Goal: Transaction & Acquisition: Purchase product/service

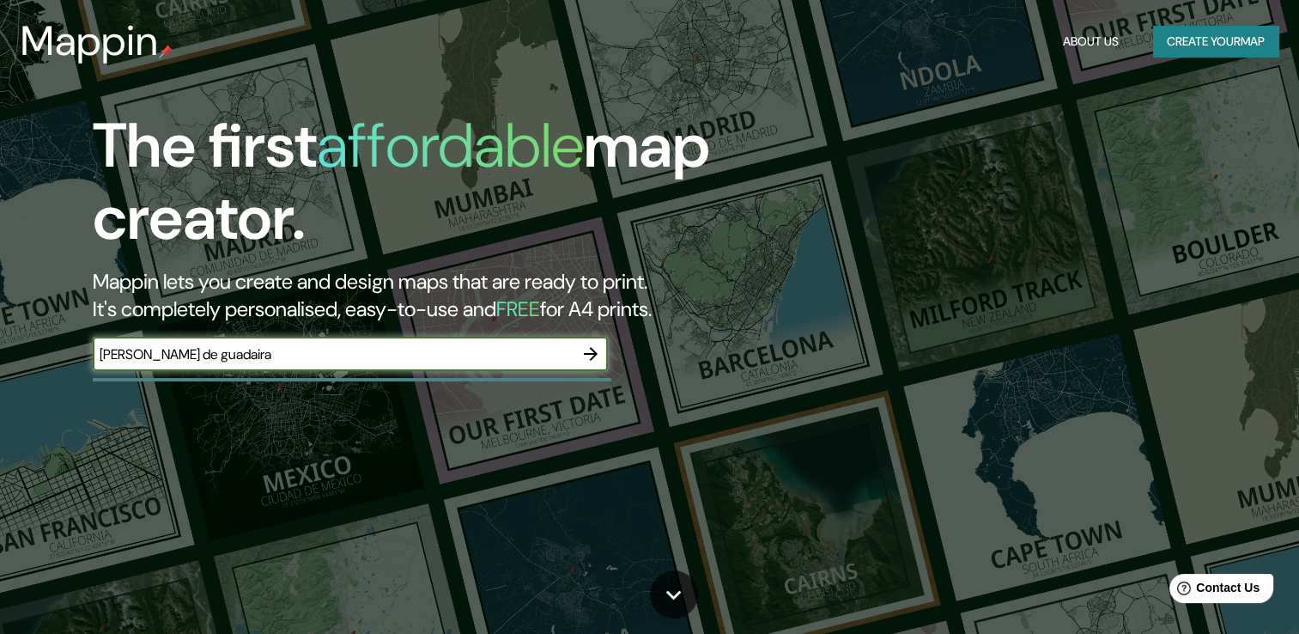
type input "[PERSON_NAME] de guadaira"
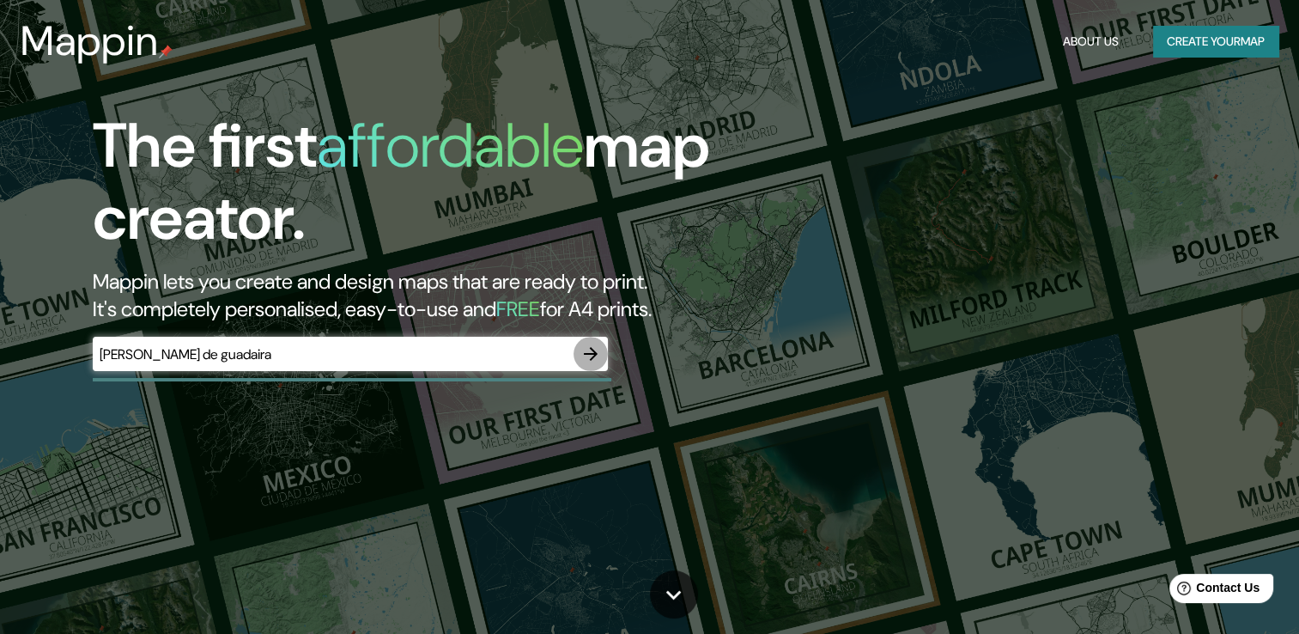
click at [588, 353] on icon "button" at bounding box center [591, 354] width 14 height 14
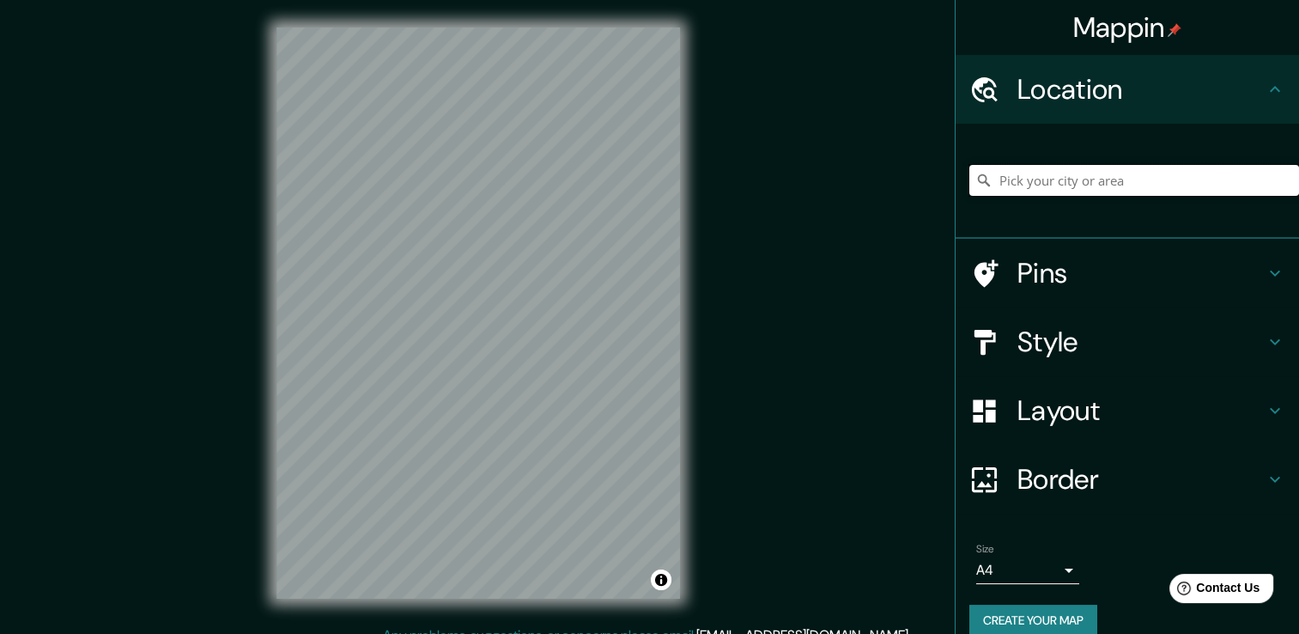
click at [1110, 184] on input "Pick your city or area" at bounding box center [1134, 180] width 330 height 31
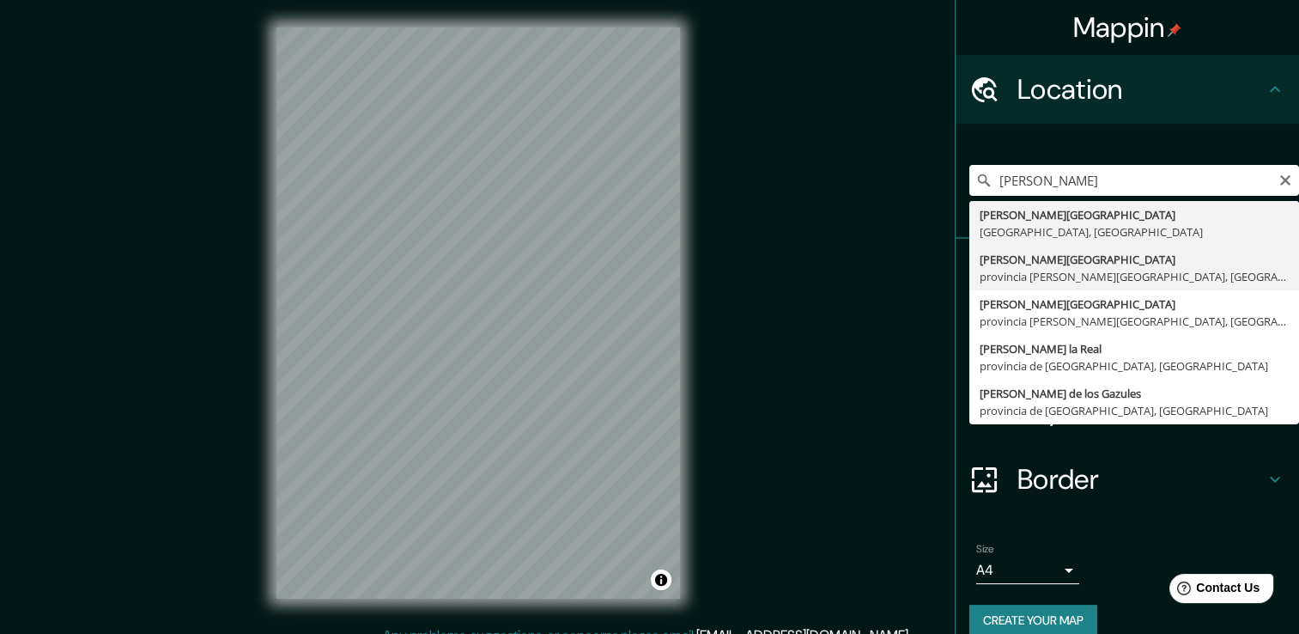
type input "[PERSON_NAME][GEOGRAPHIC_DATA], [GEOGRAPHIC_DATA][PERSON_NAME], [GEOGRAPHIC_DAT…"
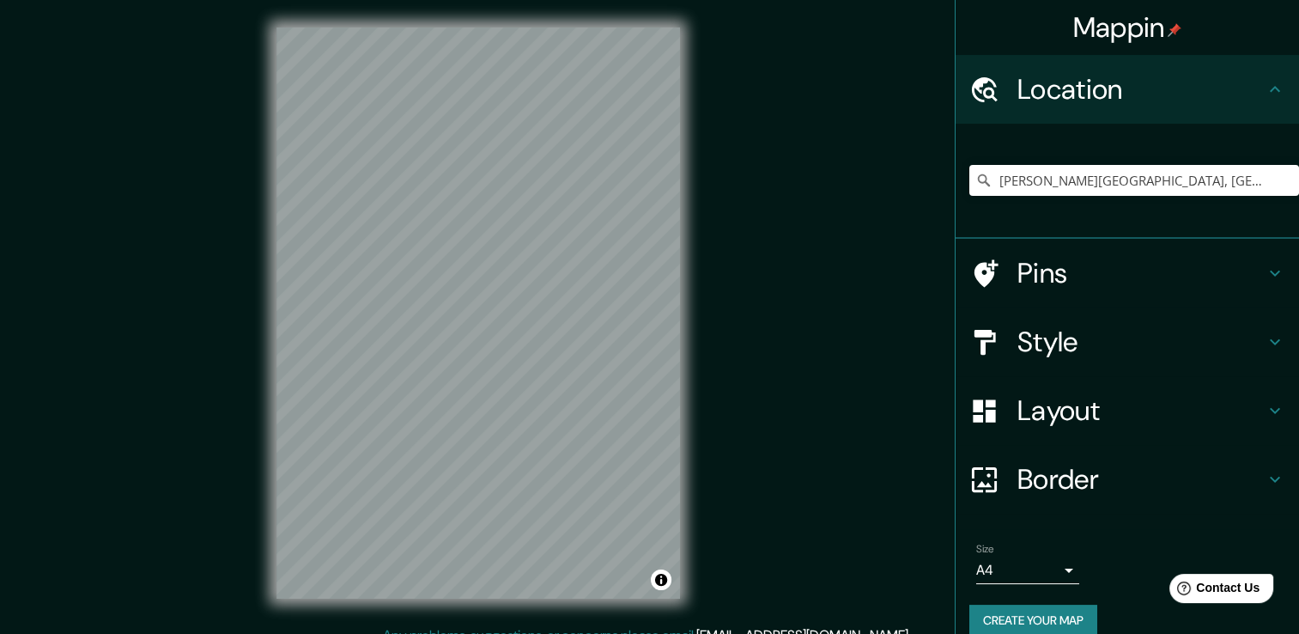
click at [1140, 333] on h4 "Style" at bounding box center [1141, 342] width 247 height 34
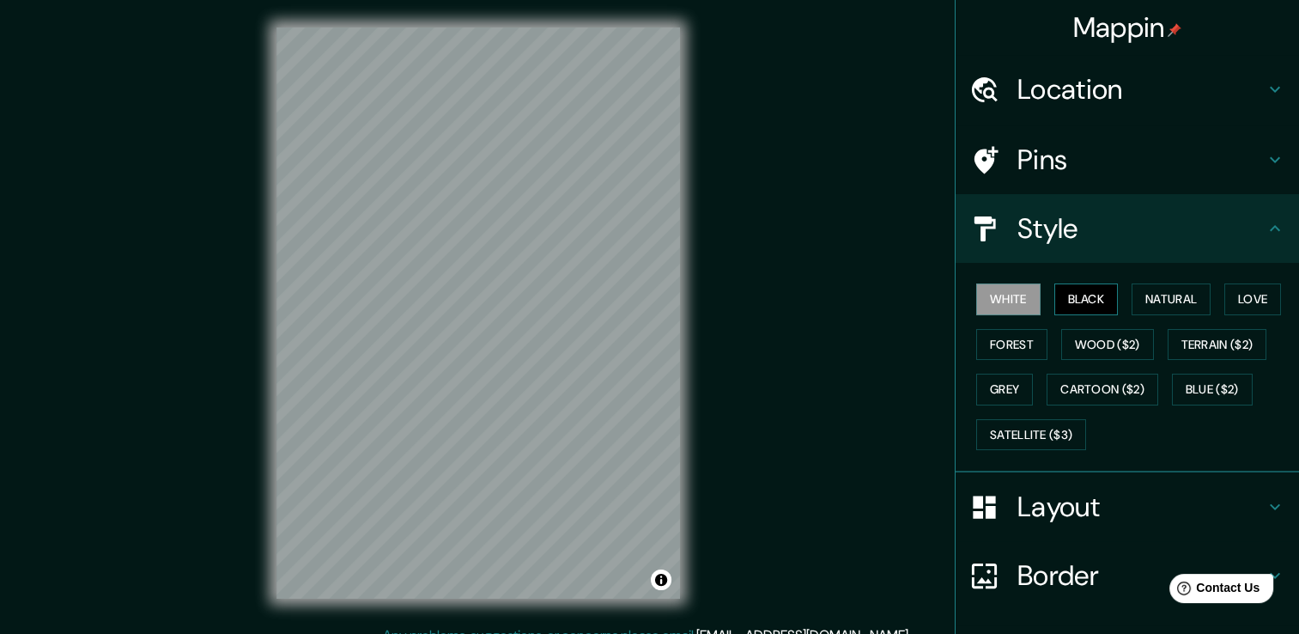
click at [1066, 298] on button "Black" at bounding box center [1086, 299] width 64 height 32
click at [1132, 301] on button "Natural" at bounding box center [1171, 299] width 79 height 32
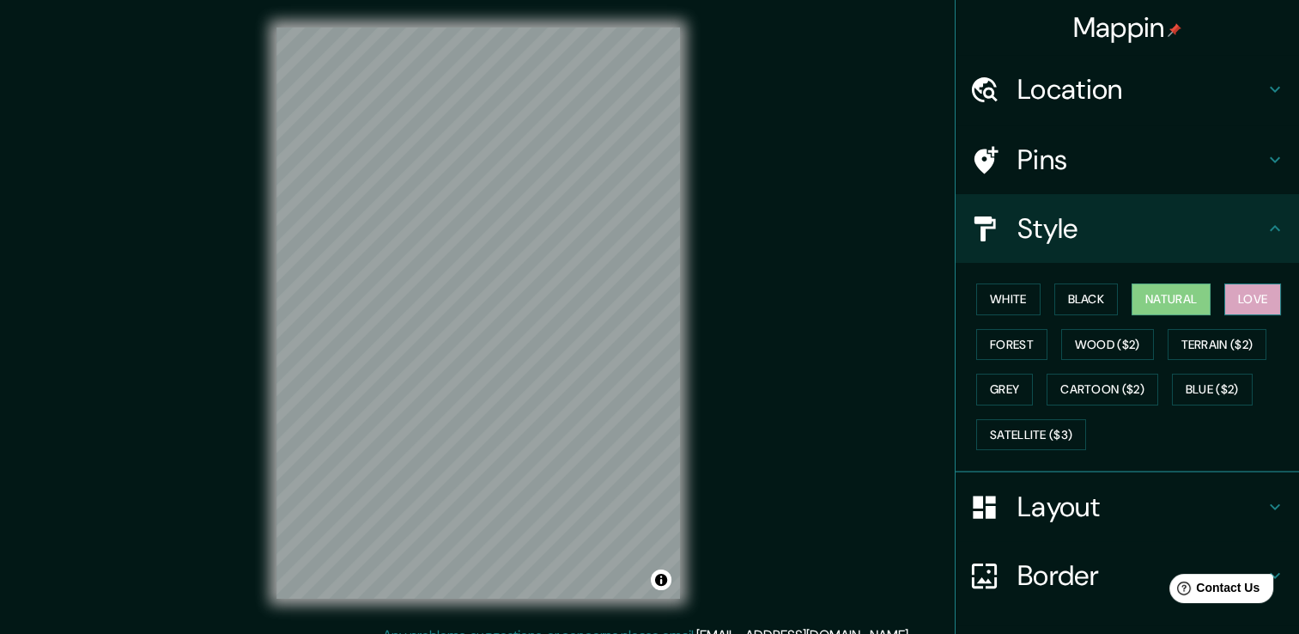
click at [1226, 301] on button "Love" at bounding box center [1252, 299] width 57 height 32
click at [1140, 301] on button "Natural" at bounding box center [1171, 299] width 79 height 32
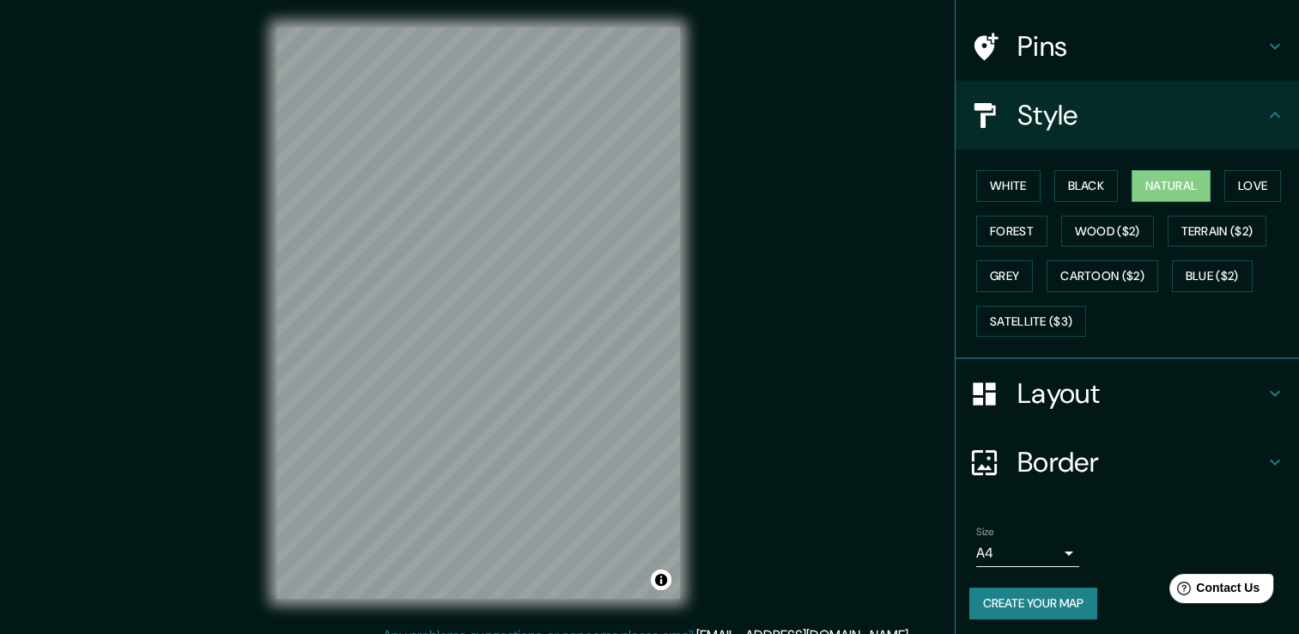
scroll to position [116, 0]
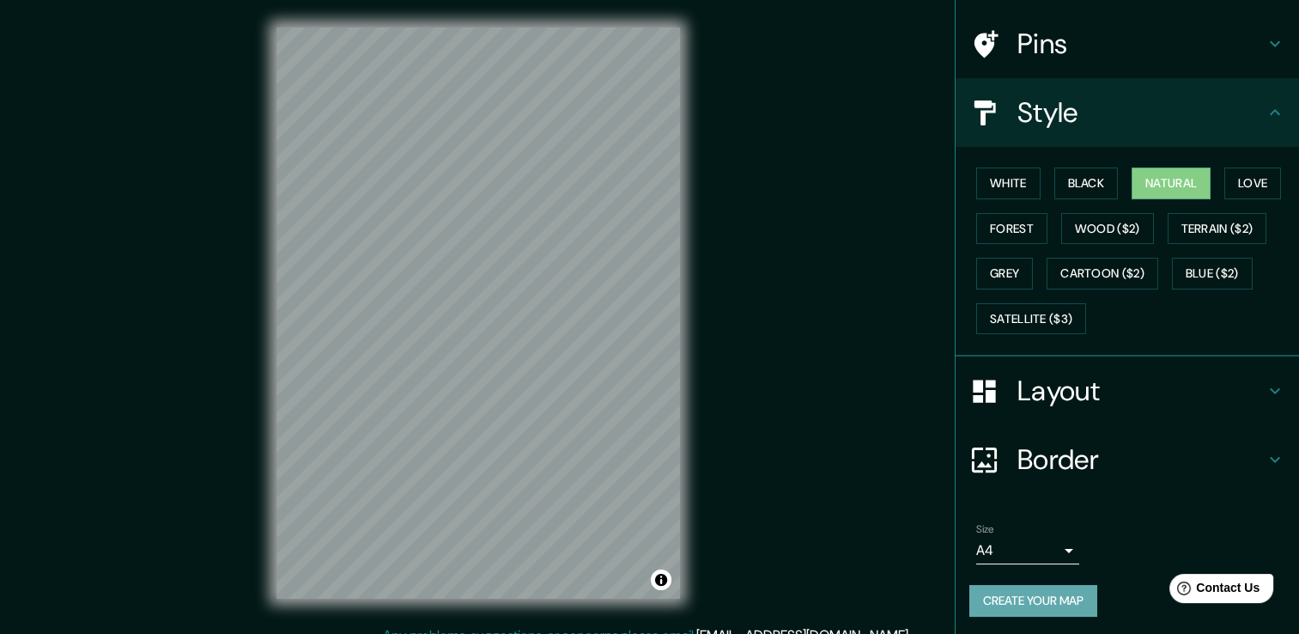
click at [1039, 596] on button "Create your map" at bounding box center [1033, 601] width 128 height 32
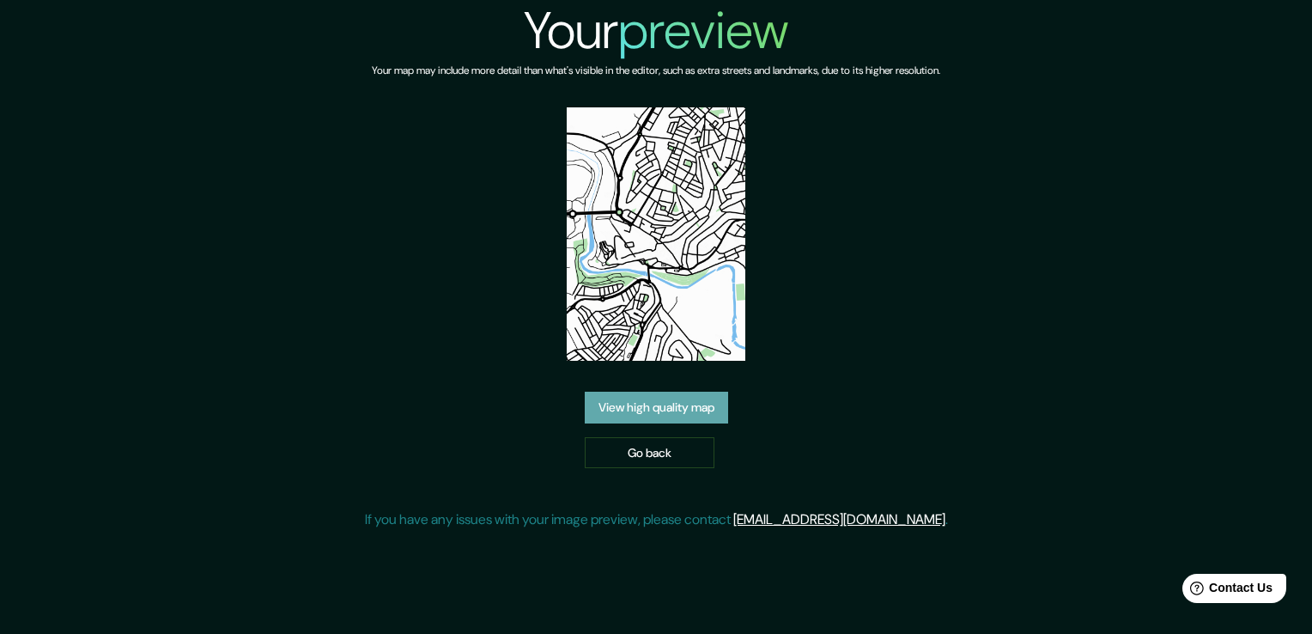
click at [664, 410] on link "View high quality map" at bounding box center [656, 408] width 143 height 32
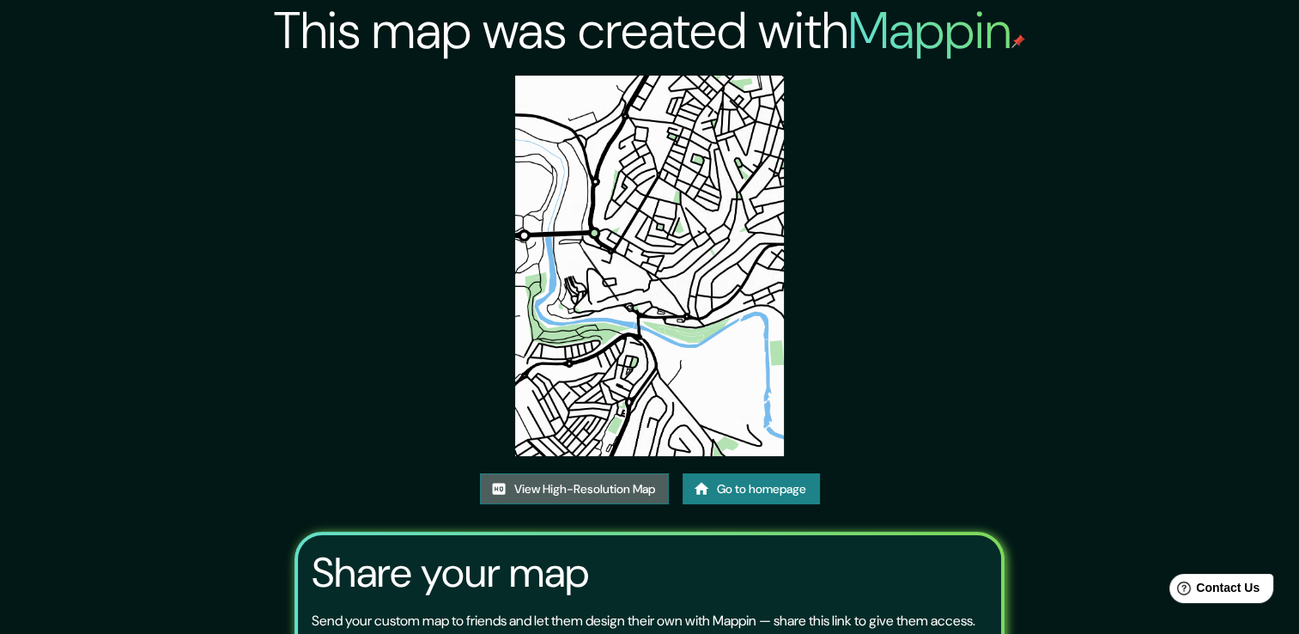
click at [585, 476] on link "View High-Resolution Map" at bounding box center [574, 489] width 189 height 32
